Goal: Navigation & Orientation: Find specific page/section

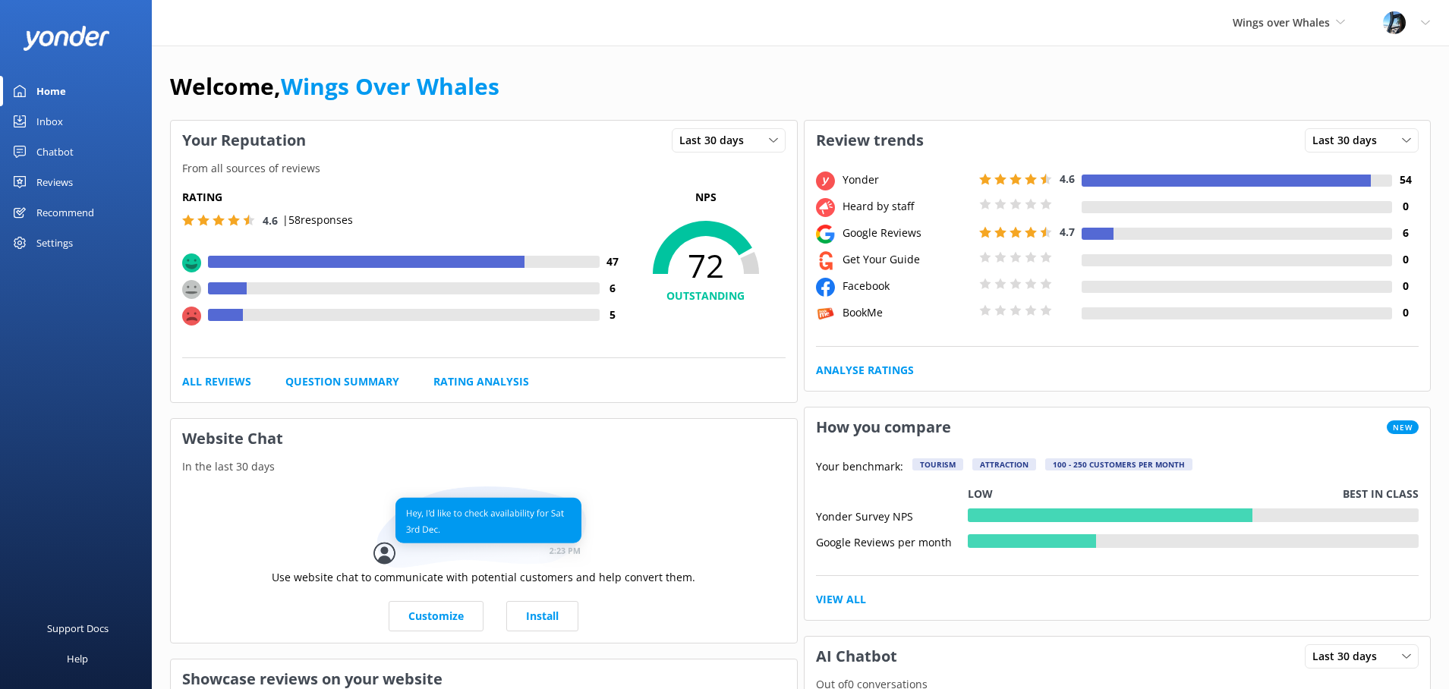
click at [54, 174] on div "Reviews" at bounding box center [54, 182] width 36 height 30
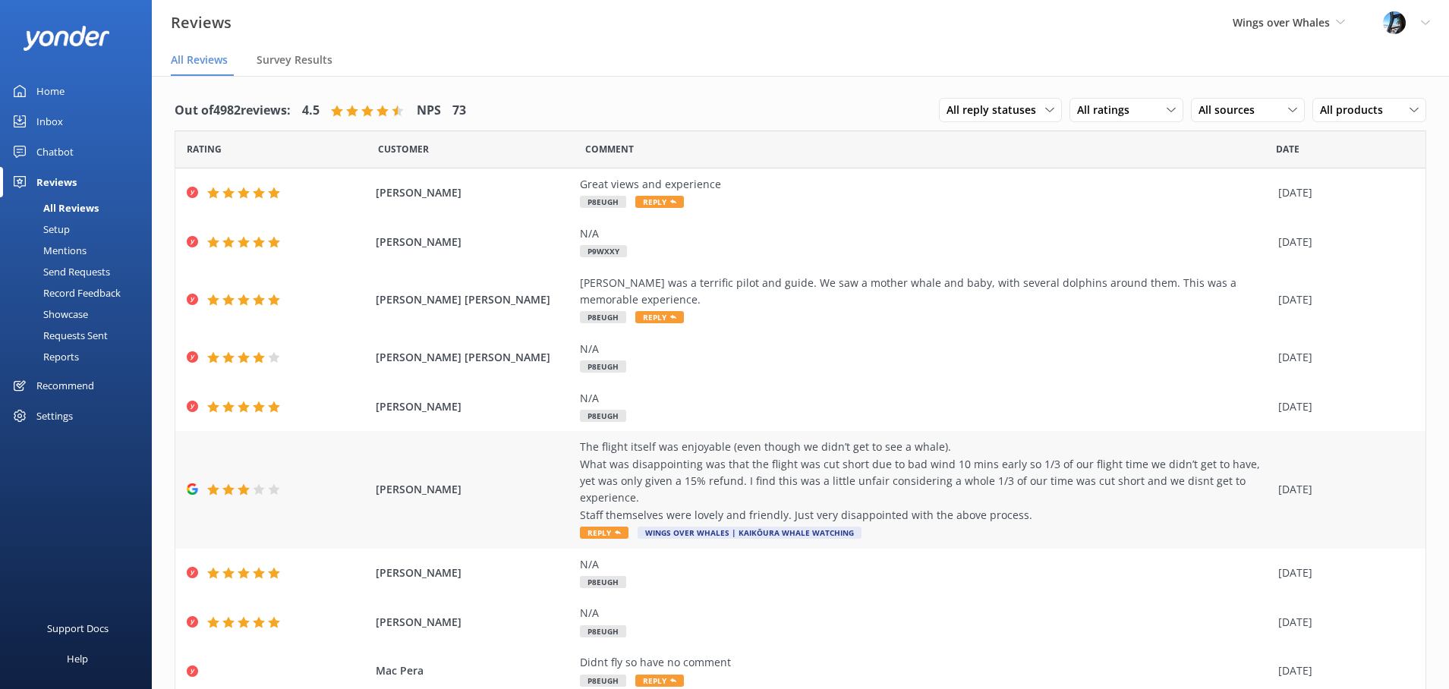
scroll to position [89, 0]
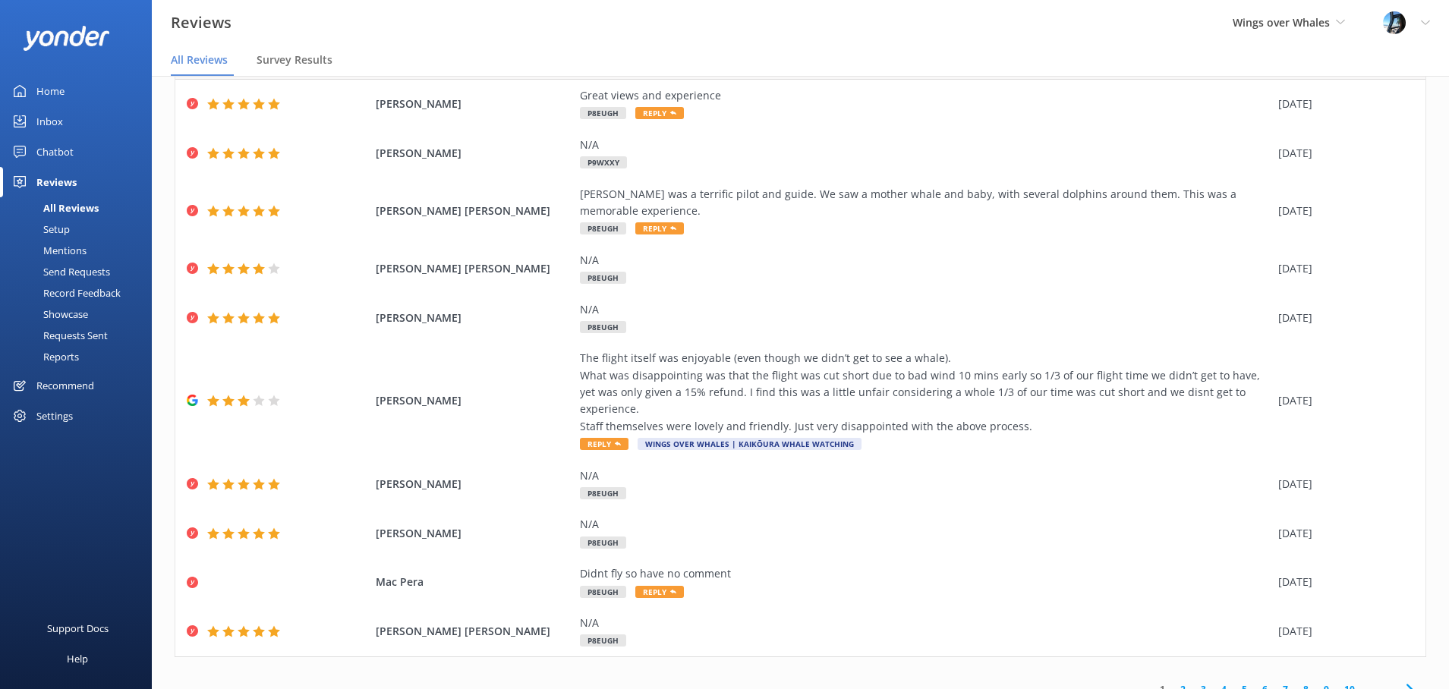
click at [1185, 682] on link "2" at bounding box center [1183, 689] width 20 height 14
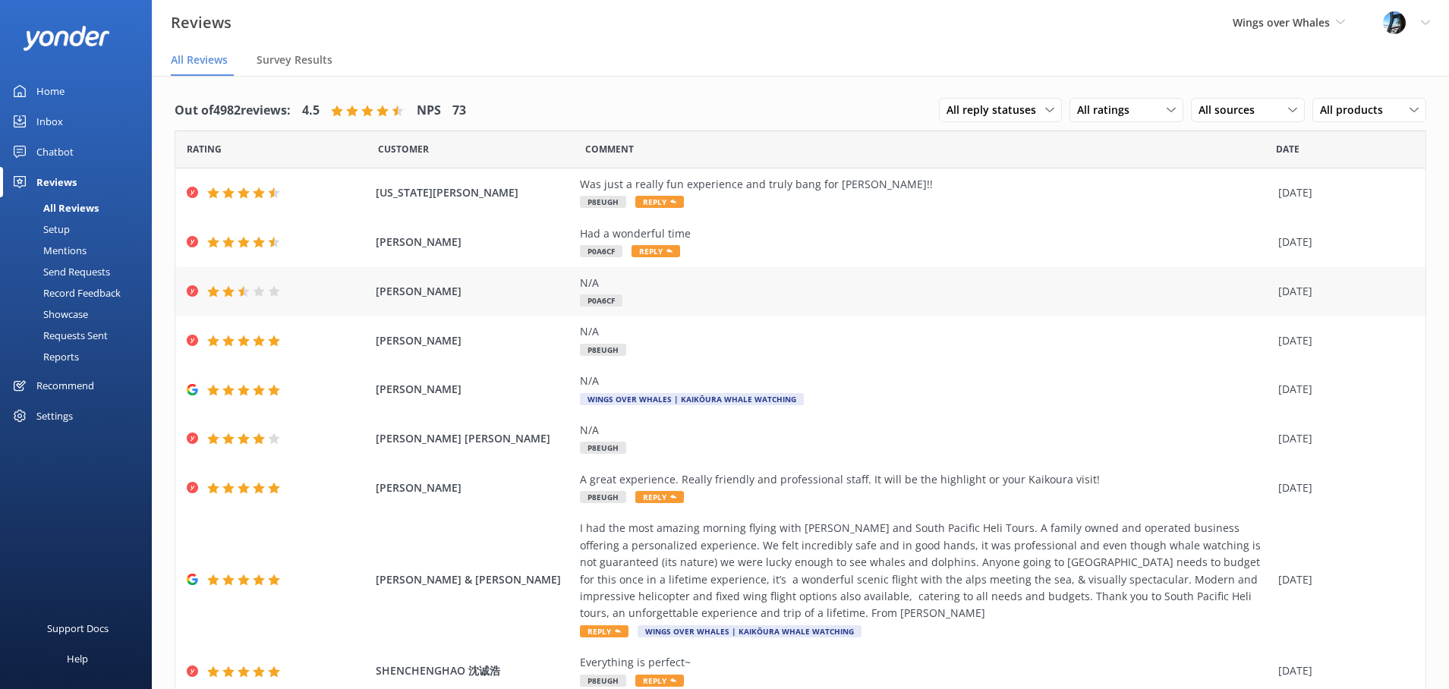
click at [473, 292] on span "[PERSON_NAME]" at bounding box center [474, 291] width 197 height 17
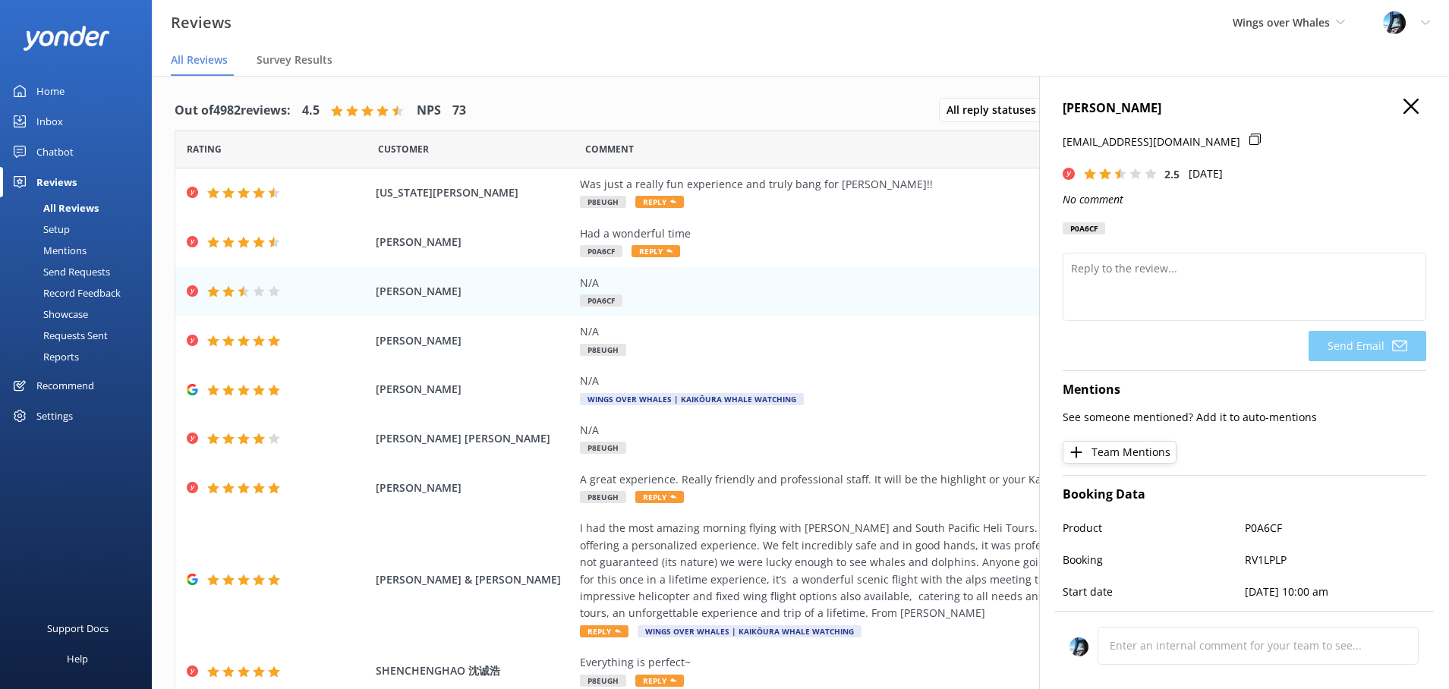
click at [1413, 103] on use "button" at bounding box center [1411, 106] width 15 height 15
